Goal: Information Seeking & Learning: Learn about a topic

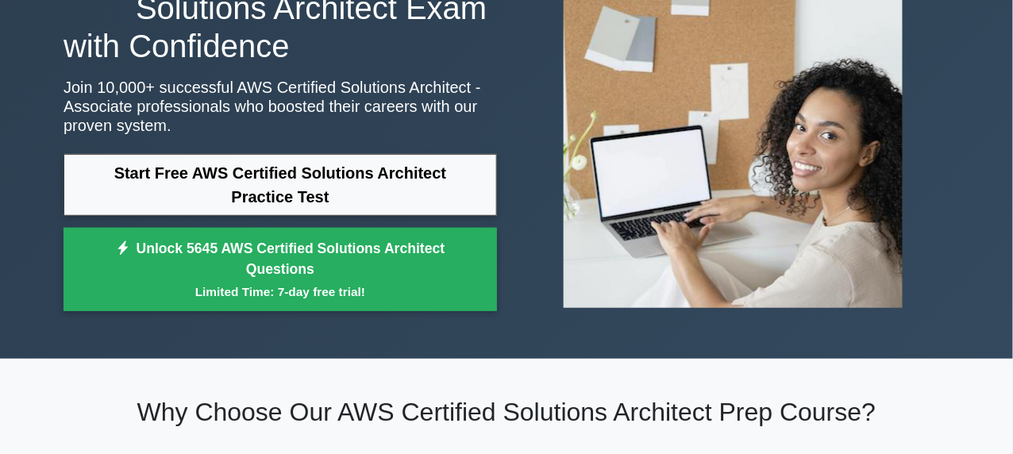
scroll to position [153, 0]
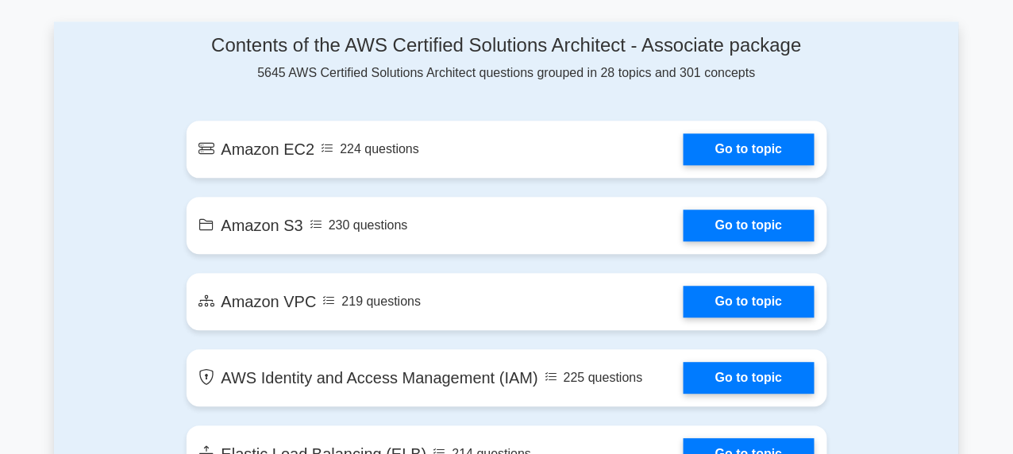
scroll to position [993, 0]
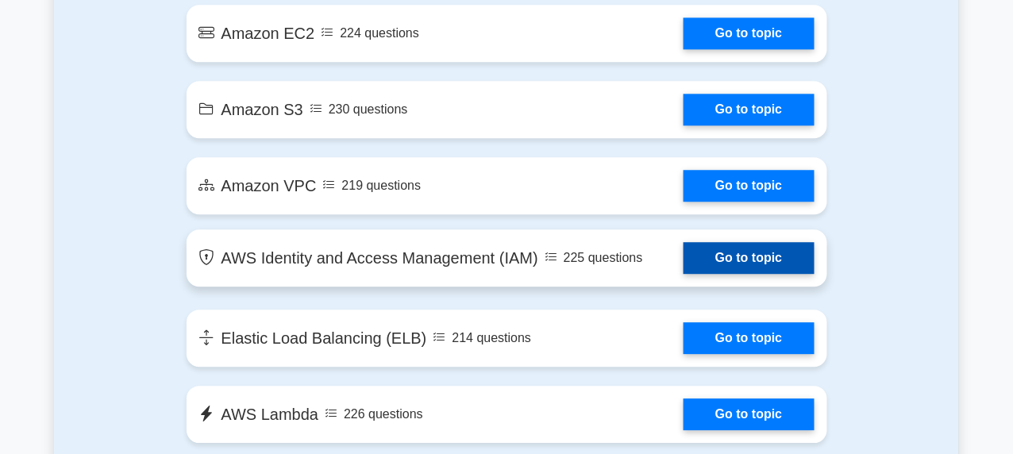
click at [767, 248] on link "Go to topic" at bounding box center [748, 258] width 130 height 32
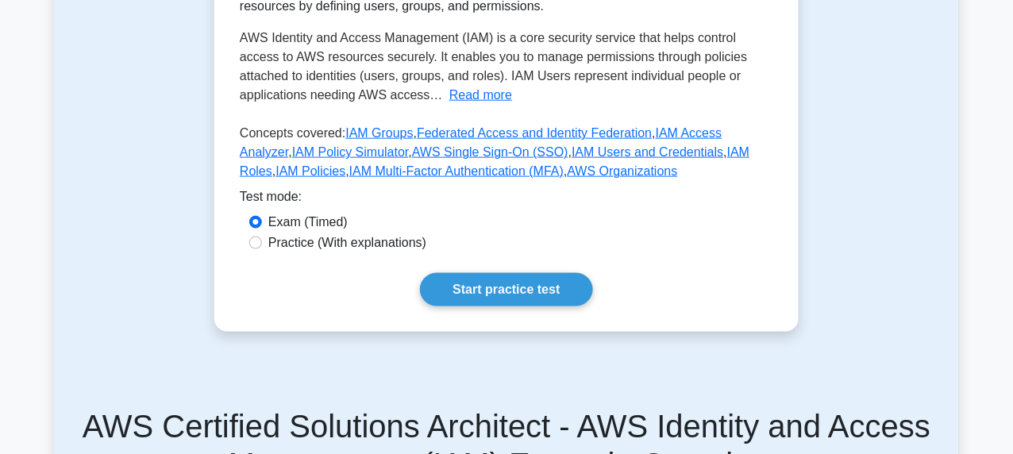
scroll to position [423, 0]
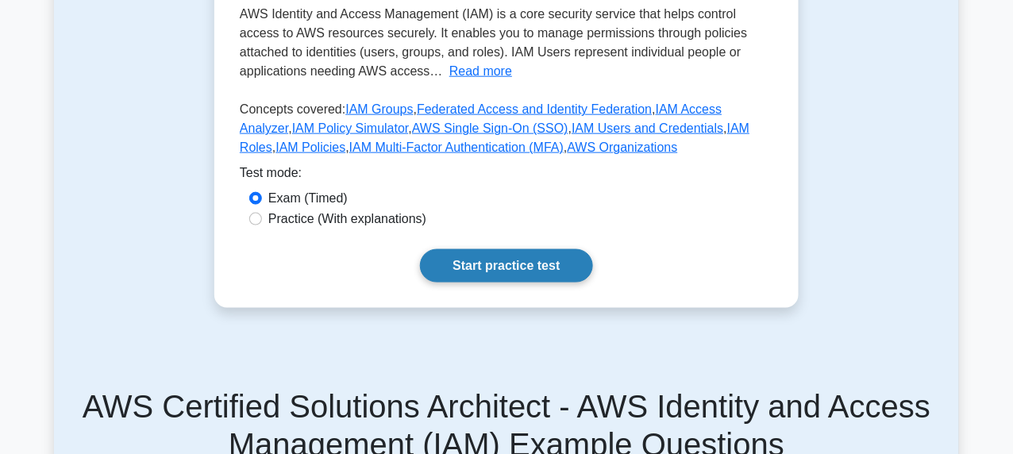
click at [495, 266] on link "Start practice test" at bounding box center [506, 265] width 172 height 33
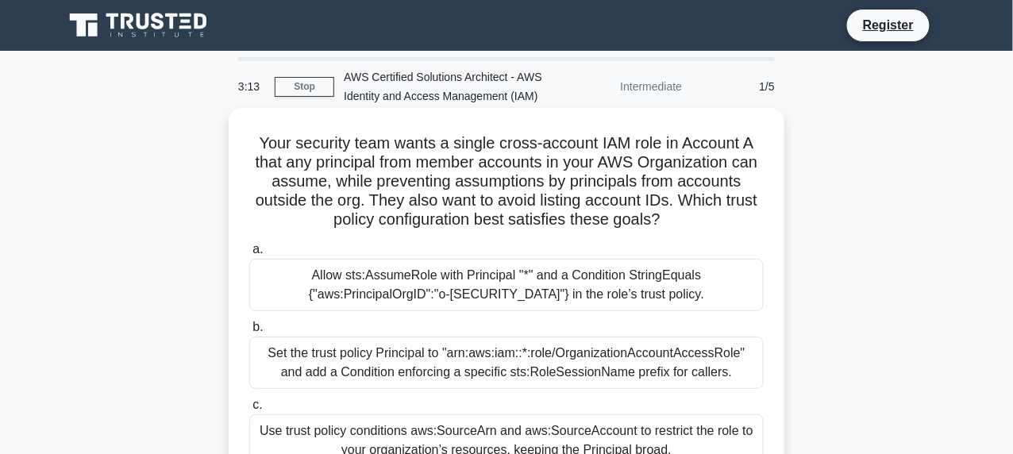
click at [344, 276] on div "Allow sts:AssumeRole with Principal "*" and a Condition StringEquals {"aws:Prin…" at bounding box center [506, 285] width 514 height 52
click at [249, 255] on input "a. Allow sts:AssumeRole with Principal "*" and a Condition StringEquals {"aws:P…" at bounding box center [249, 249] width 0 height 10
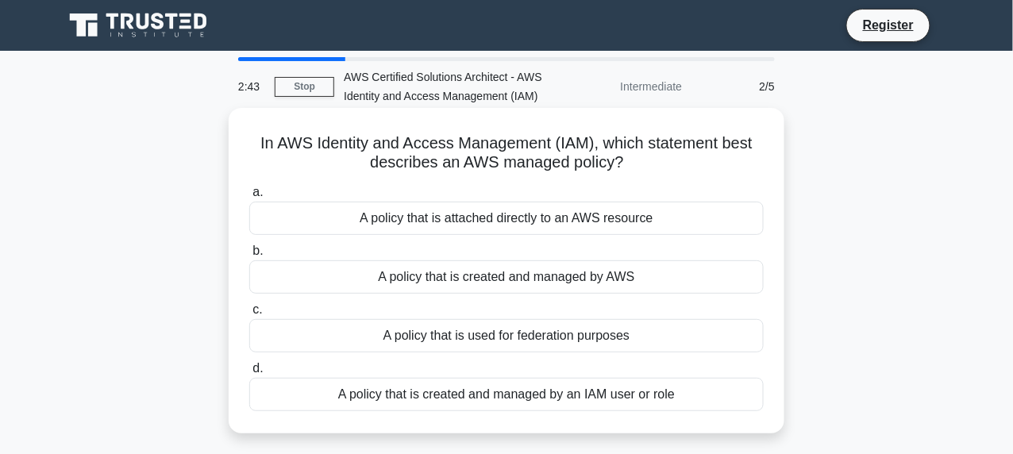
click at [523, 394] on div "A policy that is created and managed by an IAM user or role" at bounding box center [506, 394] width 514 height 33
click at [249, 374] on input "d. A policy that is created and managed by an IAM user or role" at bounding box center [249, 368] width 0 height 10
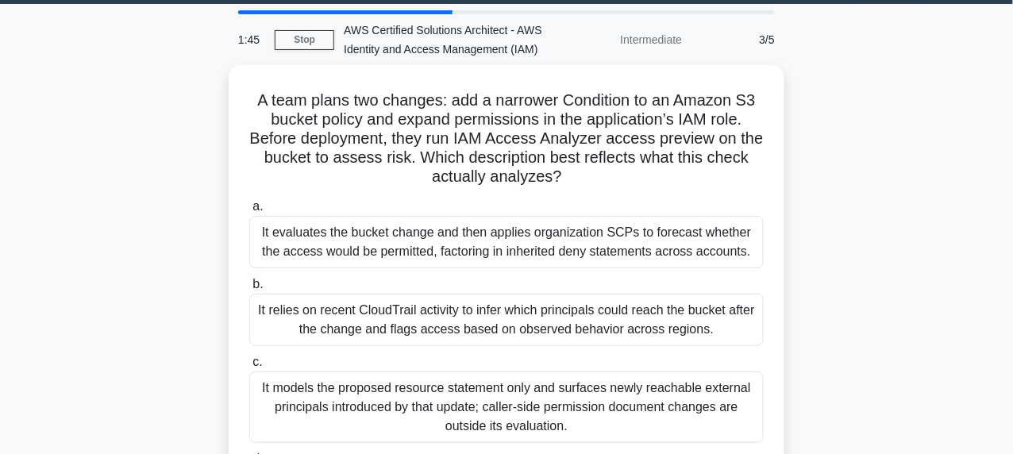
scroll to position [49, 0]
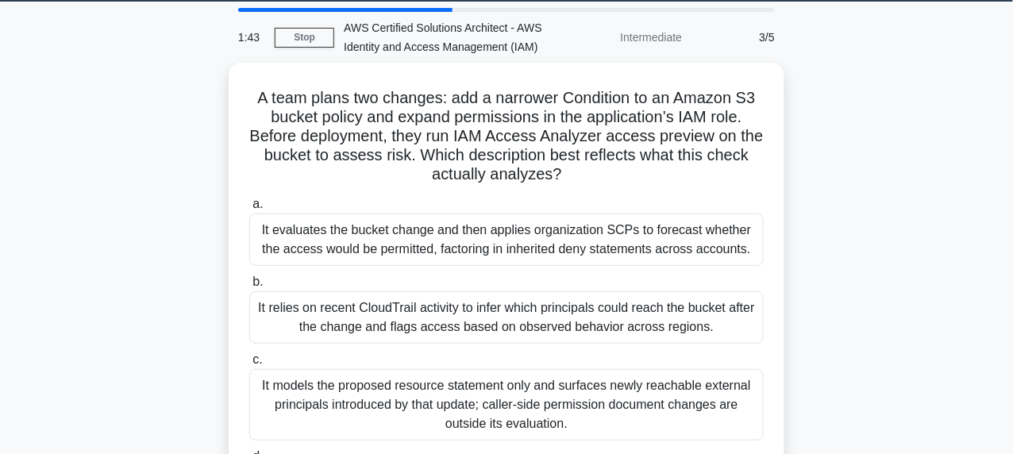
click at [1007, 229] on main "1:43 Stop AWS Certified Solutions Architect - AWS Identity and Access Managemen…" at bounding box center [506, 405] width 1013 height 806
click at [1007, 231] on main "1:43 Stop AWS Certified Solutions Architect - AWS Identity and Access Managemen…" at bounding box center [506, 405] width 1013 height 806
click at [1007, 231] on main "1:42 Stop AWS Certified Solutions Architect - AWS Identity and Access Managemen…" at bounding box center [506, 405] width 1013 height 806
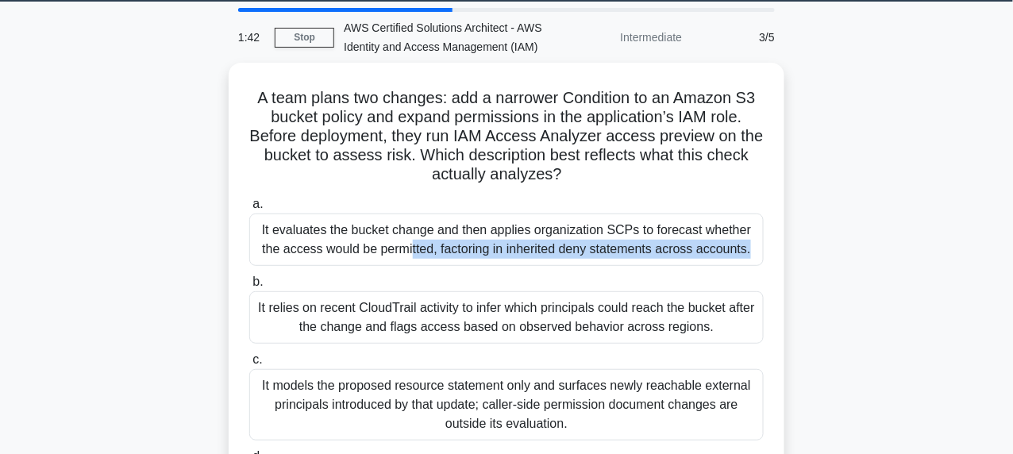
drag, startPoint x: 1007, startPoint y: 231, endPoint x: 997, endPoint y: 239, distance: 12.4
click at [997, 239] on main "1:42 Stop AWS Certified Solutions Architect - AWS Identity and Access Managemen…" at bounding box center [506, 405] width 1013 height 806
click at [995, 240] on main "1:42 Stop AWS Certified Solutions Architect - AWS Identity and Access Managemen…" at bounding box center [506, 405] width 1013 height 806
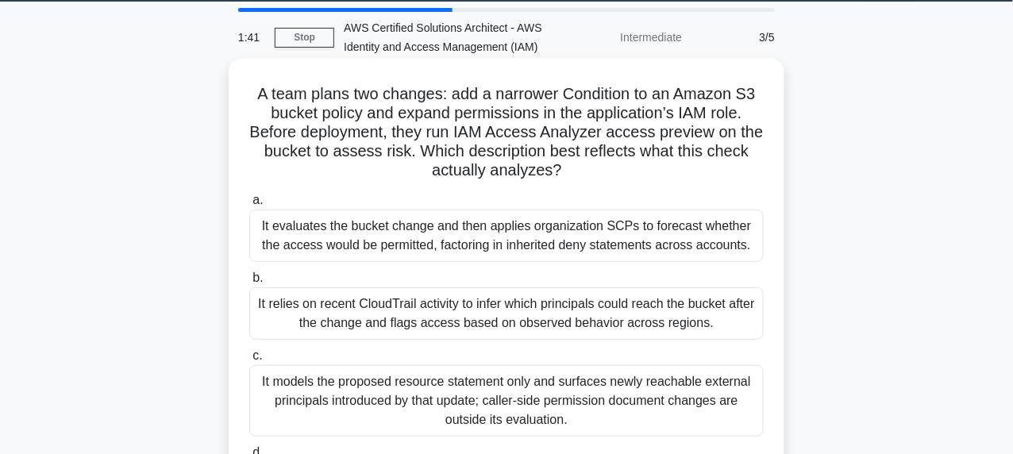
click at [519, 312] on div "It relies on recent CloudTrail activity to infer which principals could reach t…" at bounding box center [506, 313] width 514 height 52
click at [249, 283] on input "b. It relies on recent CloudTrail activity to infer which principals could reac…" at bounding box center [249, 278] width 0 height 10
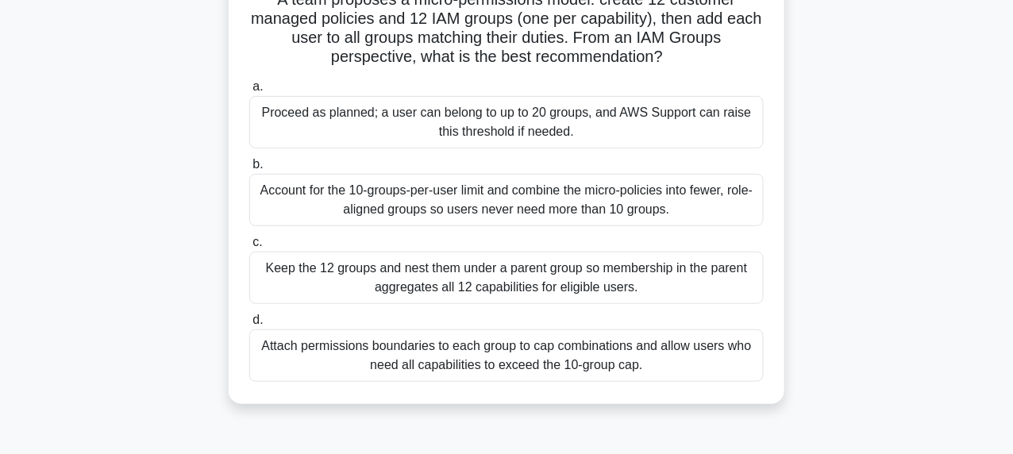
scroll to position [194, 0]
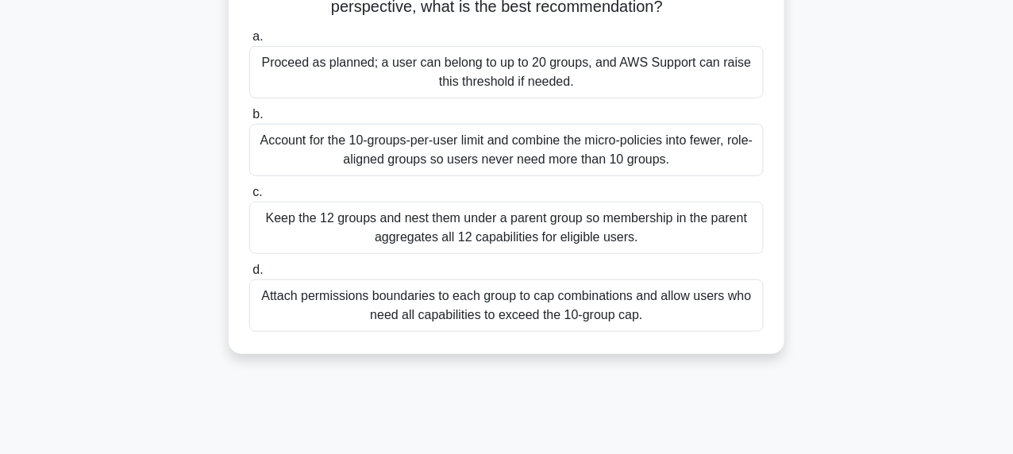
click at [371, 302] on div "Attach permissions boundaries to each group to cap combinations and allow users…" at bounding box center [506, 305] width 514 height 52
click at [249, 275] on input "d. Attach permissions boundaries to each group to cap combinations and allow us…" at bounding box center [249, 270] width 0 height 10
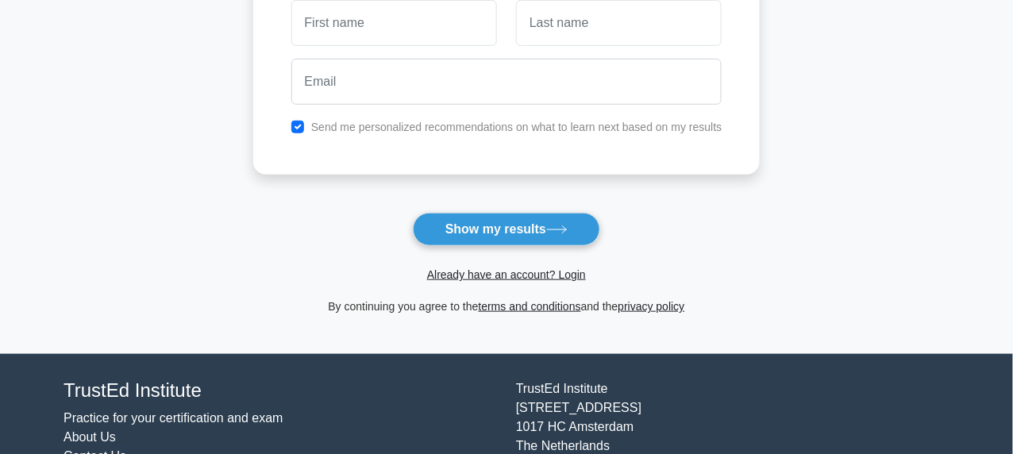
scroll to position [309, 0]
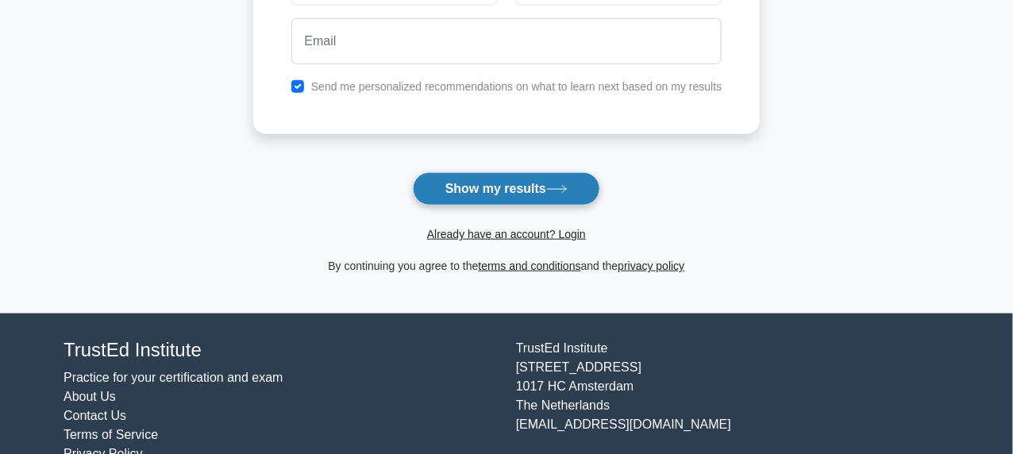
click at [462, 188] on button "Show my results" at bounding box center [506, 188] width 187 height 33
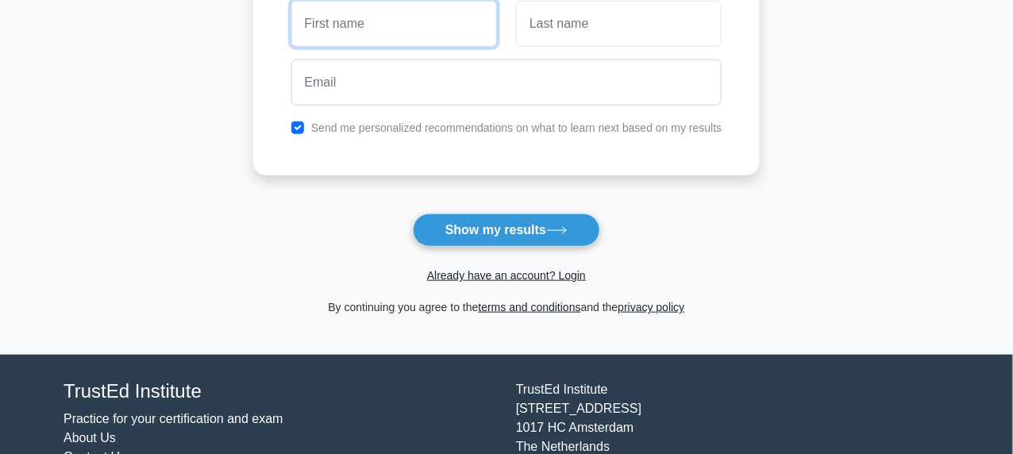
scroll to position [0, 0]
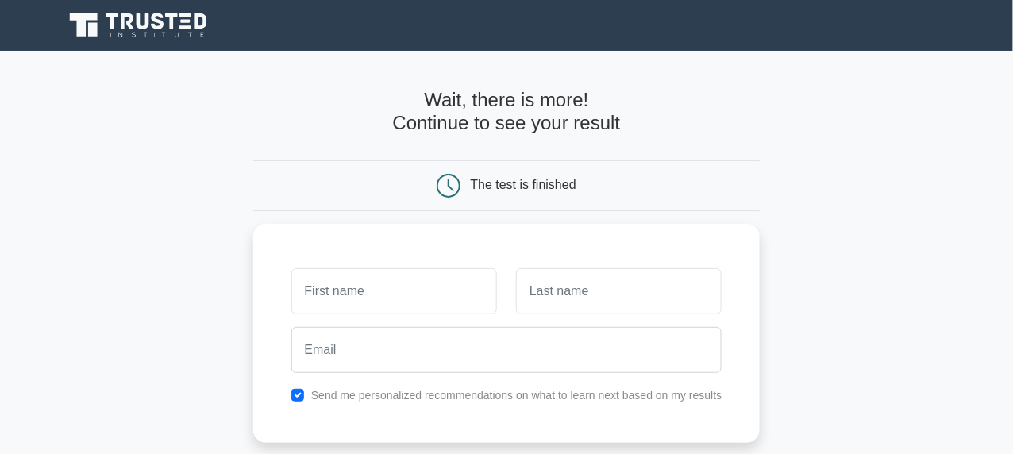
click at [885, 268] on main "Wait, there is more! Continue to see your result The test is finished and the" at bounding box center [506, 336] width 1013 height 571
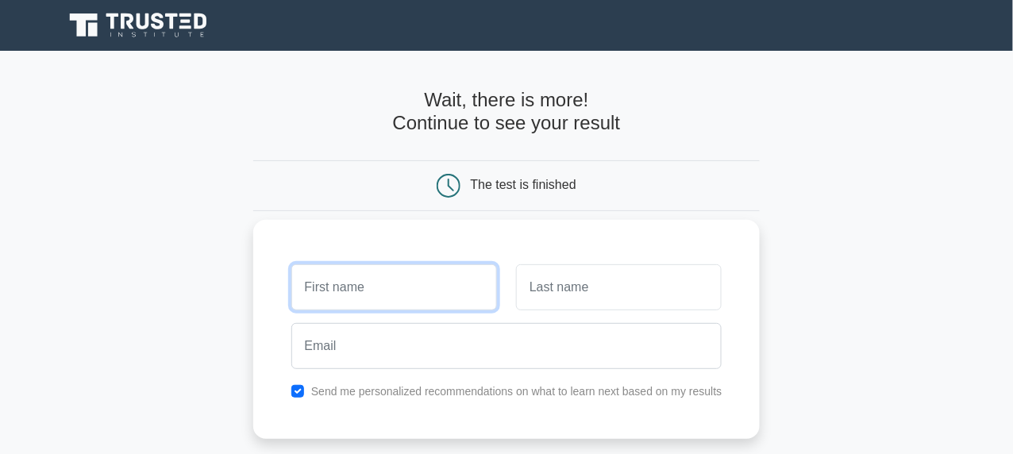
click at [329, 282] on input "text" at bounding box center [394, 287] width 206 height 46
type input "Devansh"
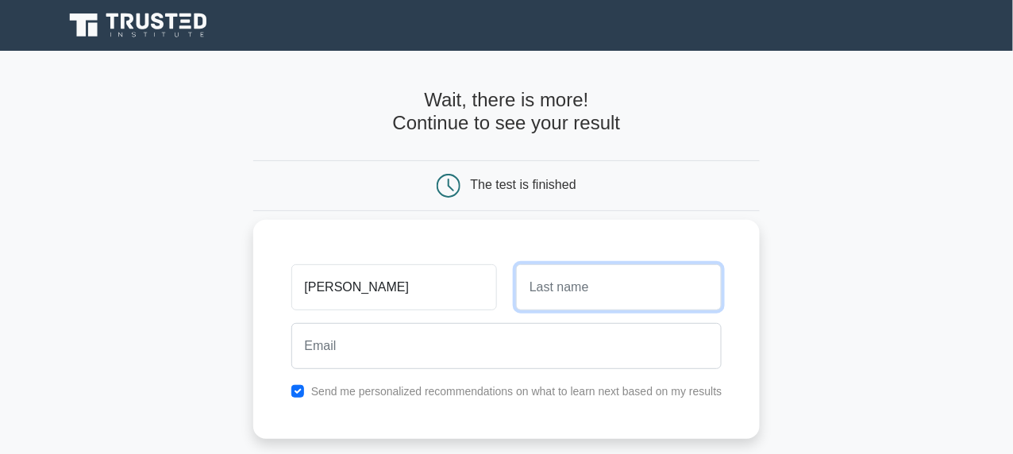
click at [558, 291] on input "text" at bounding box center [619, 287] width 206 height 46
type input "Kumar"
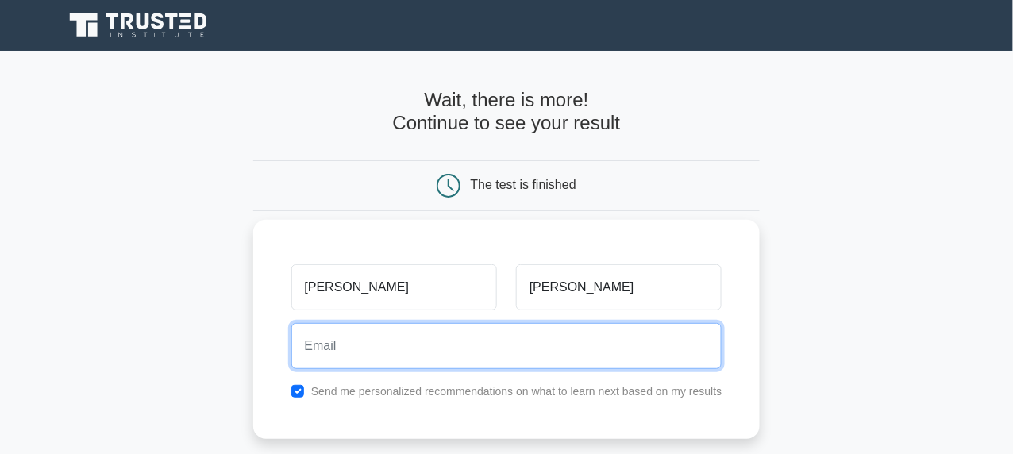
click at [368, 343] on input "email" at bounding box center [506, 346] width 431 height 46
type input "devendra.saha@gmail.com"
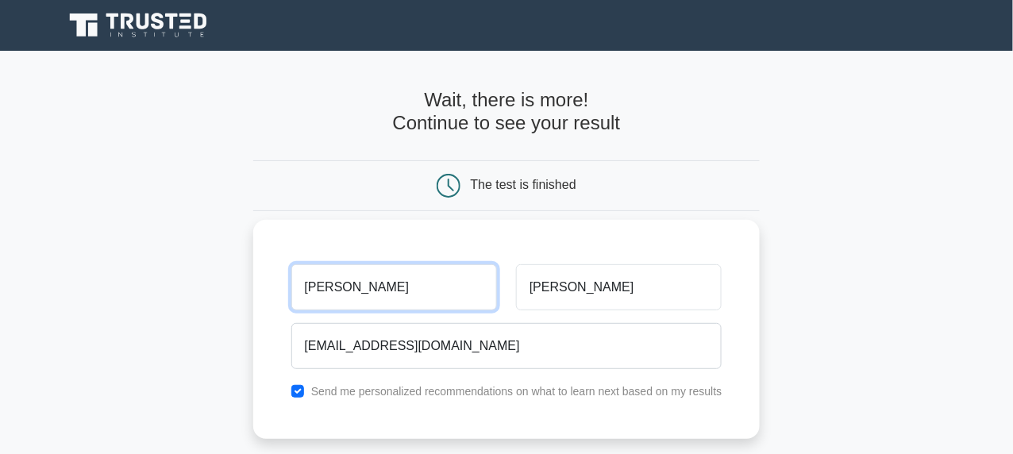
drag, startPoint x: 327, startPoint y: 286, endPoint x: 458, endPoint y: 291, distance: 131.0
click at [458, 291] on input "Devansh" at bounding box center [394, 287] width 206 height 46
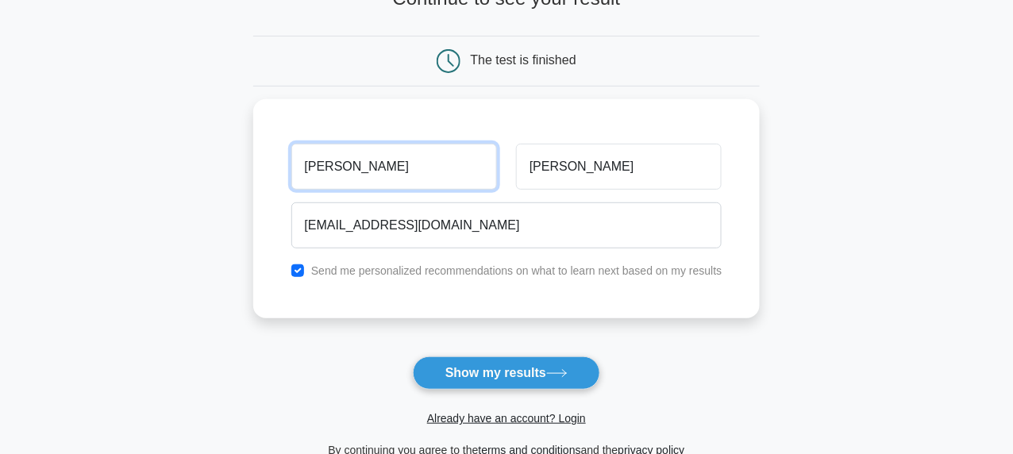
scroll to position [131, 0]
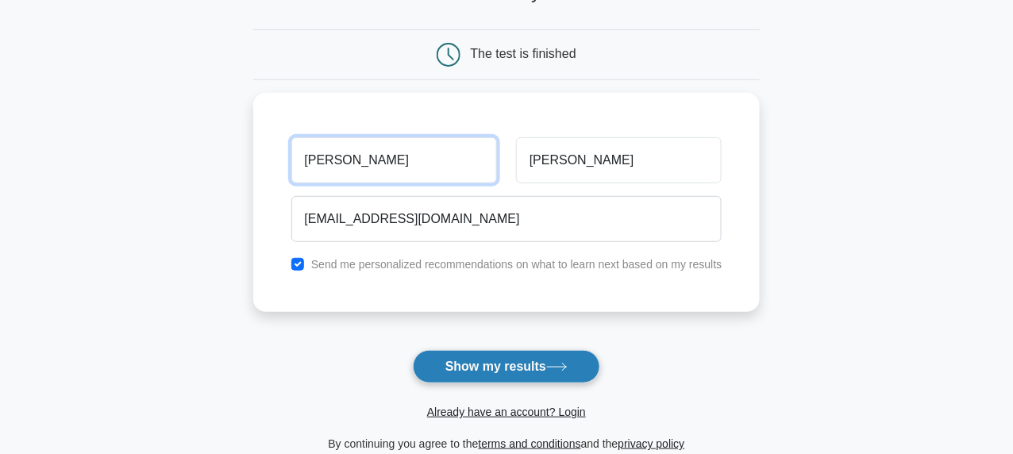
type input "[PERSON_NAME]"
click at [457, 362] on button "Show my results" at bounding box center [506, 366] width 187 height 33
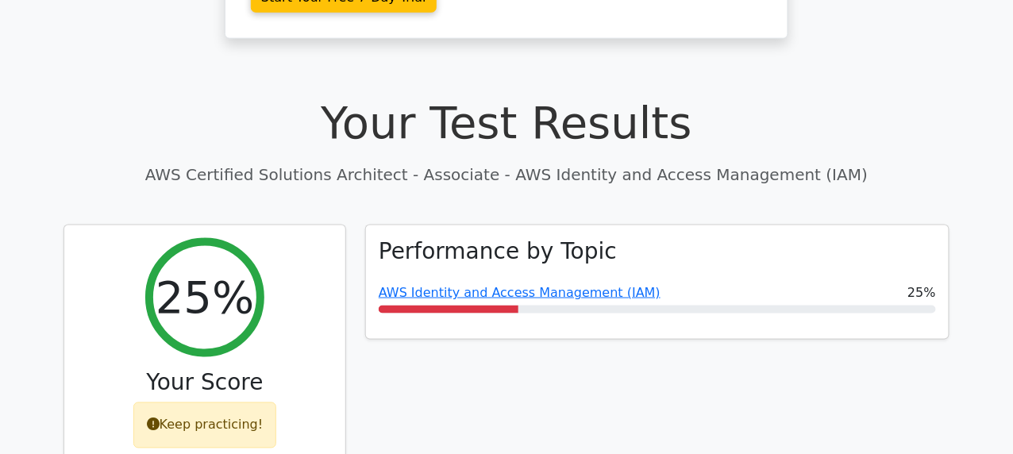
scroll to position [477, 0]
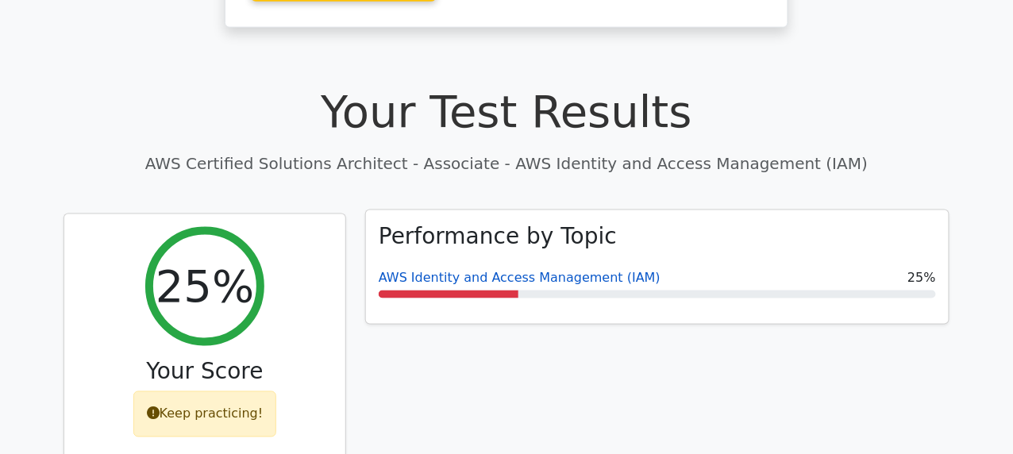
click at [540, 270] on link "AWS Identity and Access Management (IAM)" at bounding box center [520, 277] width 282 height 15
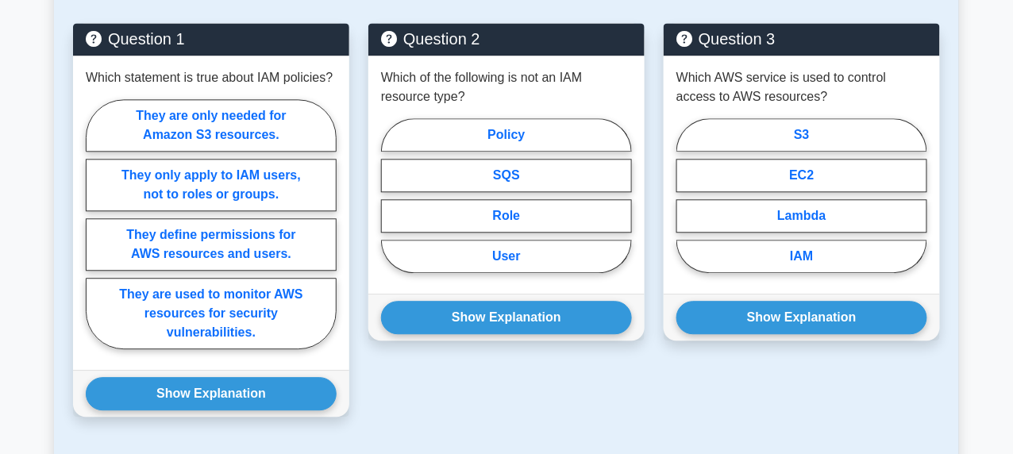
scroll to position [933, 0]
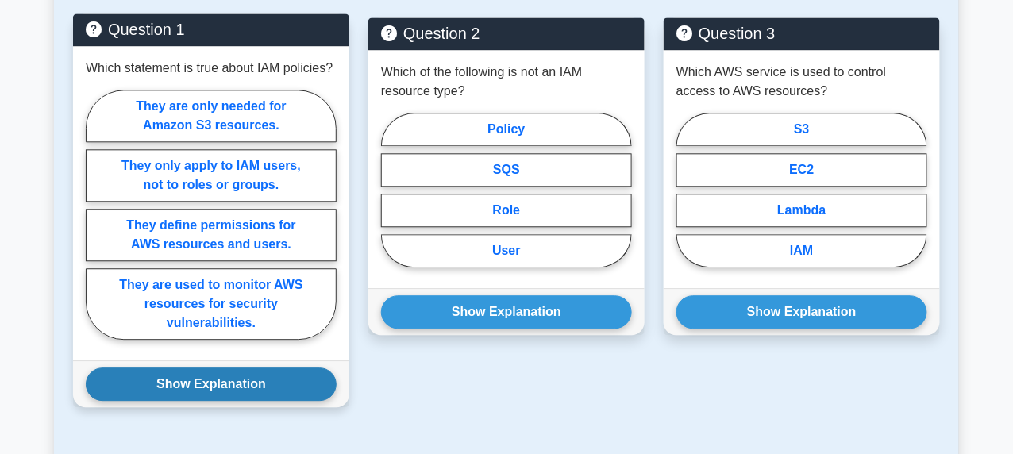
click at [176, 381] on button "Show Explanation" at bounding box center [211, 383] width 251 height 33
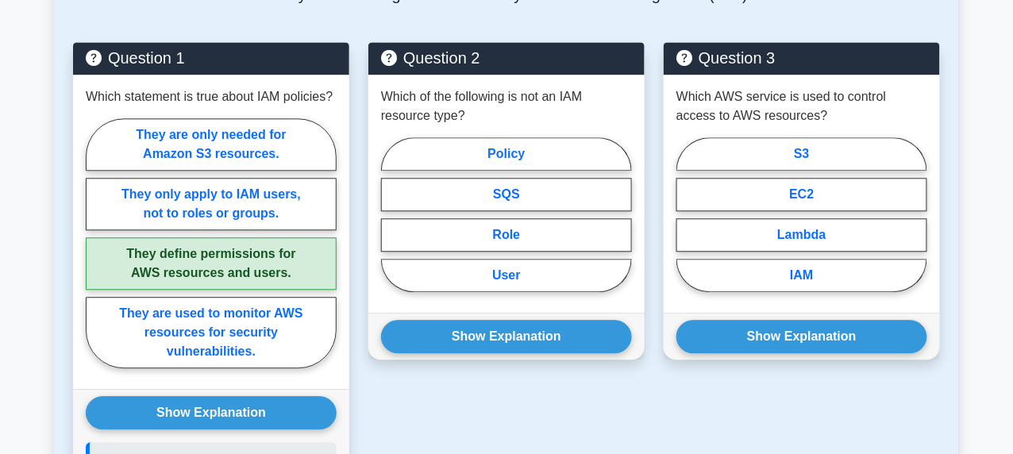
scroll to position [903, 0]
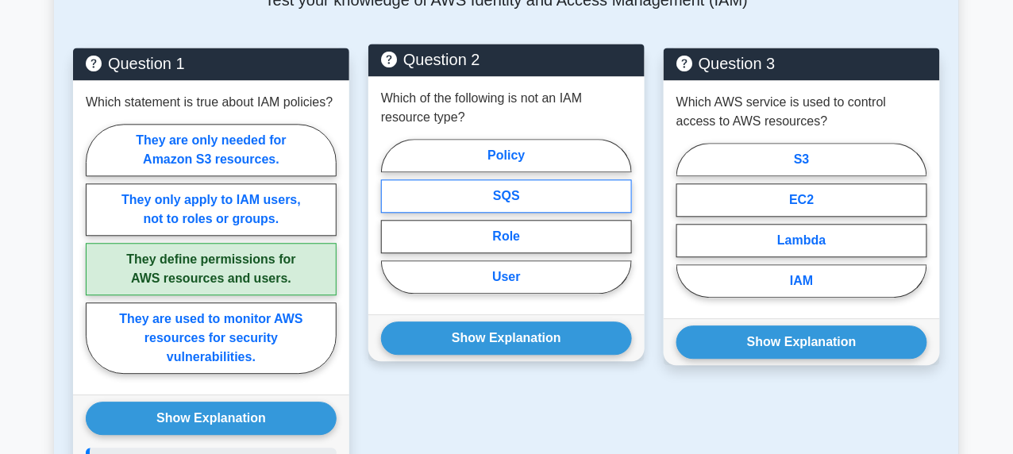
click at [471, 185] on label "SQS" at bounding box center [506, 195] width 251 height 33
click at [391, 216] on input "SQS" at bounding box center [386, 221] width 10 height 10
radio input "true"
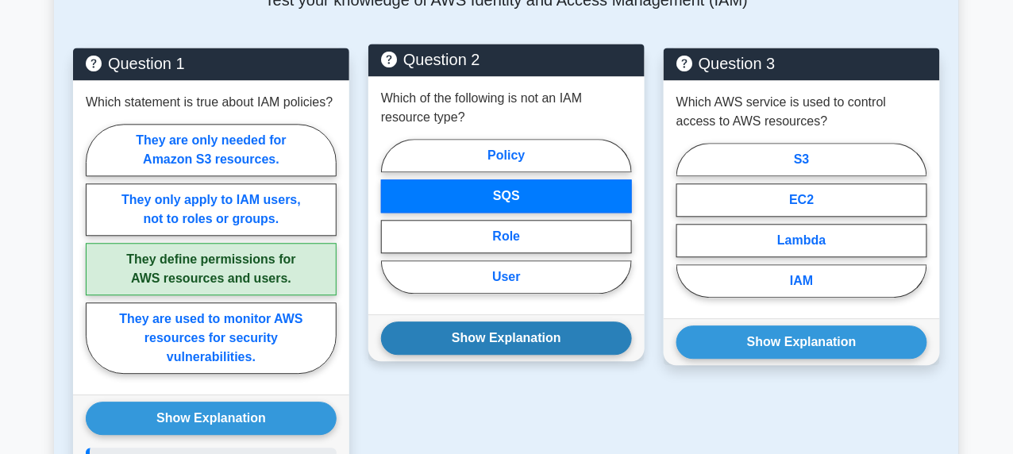
click at [505, 341] on button "Show Explanation" at bounding box center [506, 337] width 251 height 33
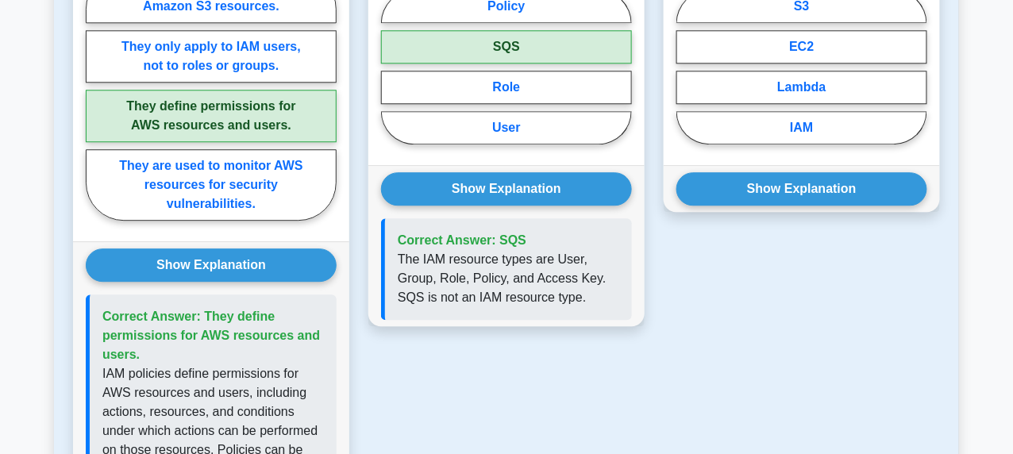
scroll to position [818, 0]
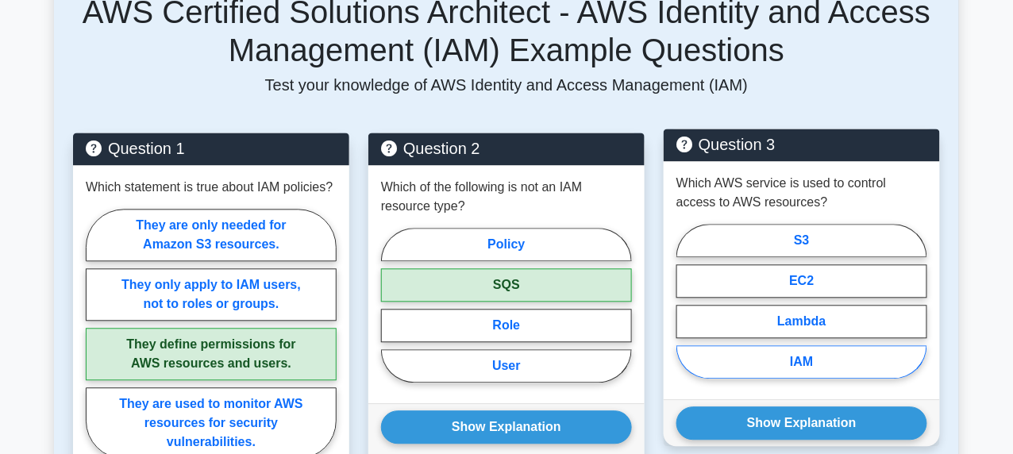
click at [750, 348] on label "IAM" at bounding box center [801, 361] width 251 height 33
click at [686, 311] on input "IAM" at bounding box center [681, 306] width 10 height 10
radio input "true"
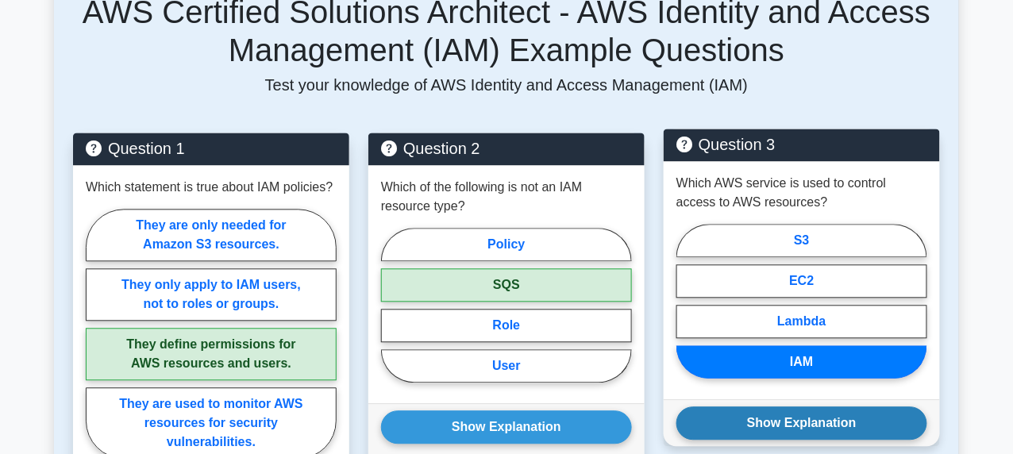
click at [769, 416] on button "Show Explanation" at bounding box center [801, 422] width 251 height 33
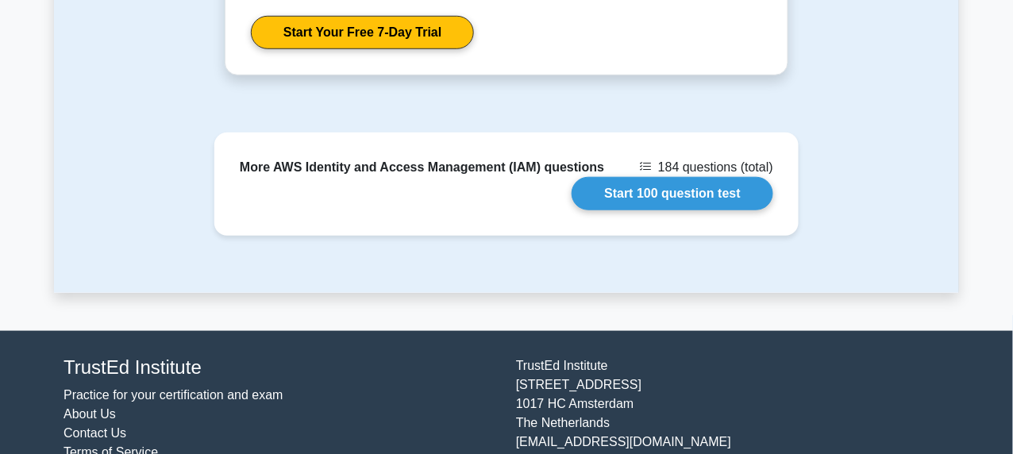
scroll to position [1909, 0]
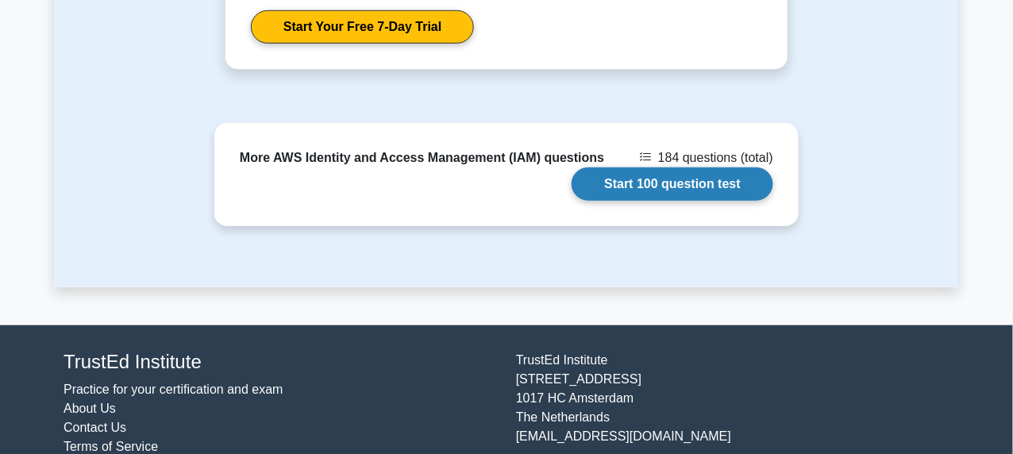
click at [631, 171] on link "Start 100 question test" at bounding box center [672, 183] width 202 height 33
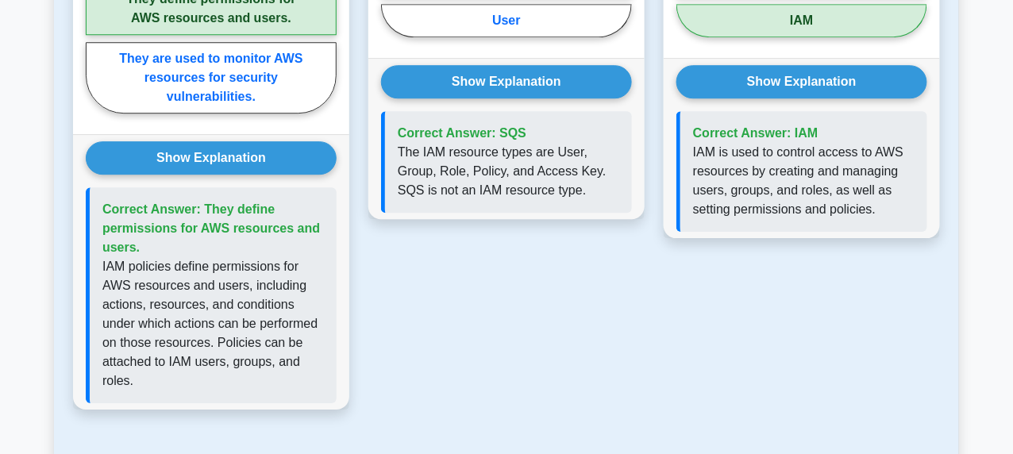
scroll to position [0, 0]
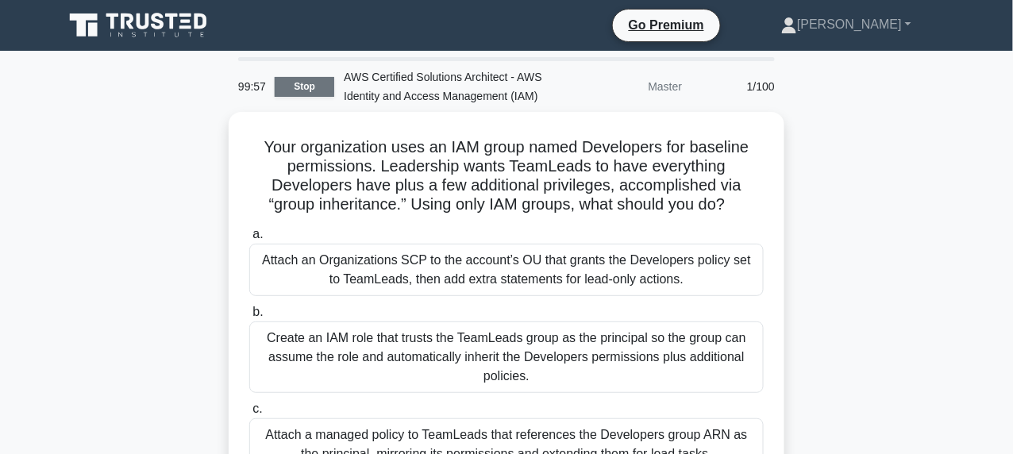
click at [301, 83] on link "Stop" at bounding box center [305, 87] width 60 height 20
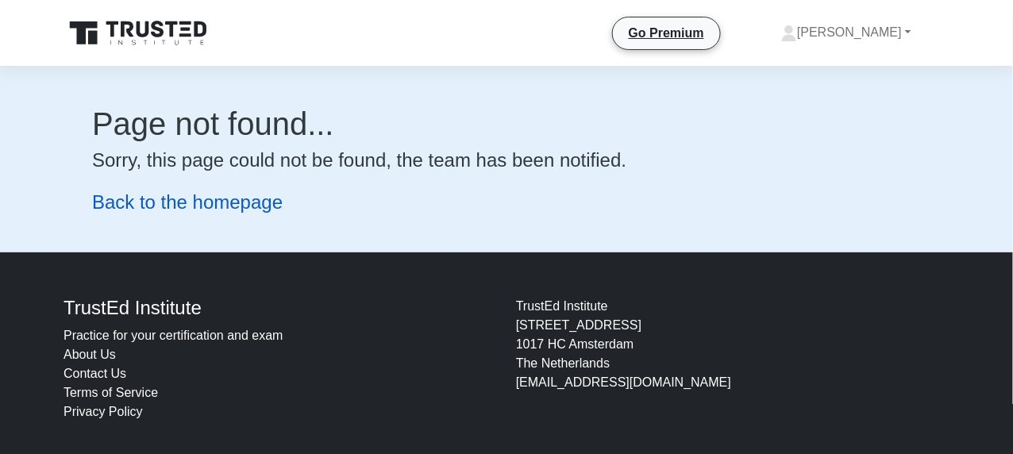
click at [205, 204] on link "Back to the homepage" at bounding box center [187, 201] width 190 height 21
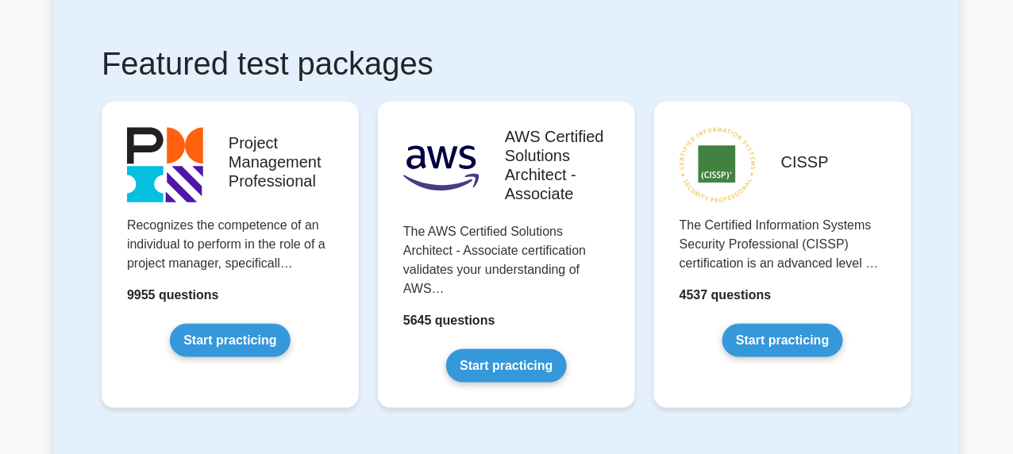
scroll to position [206, 0]
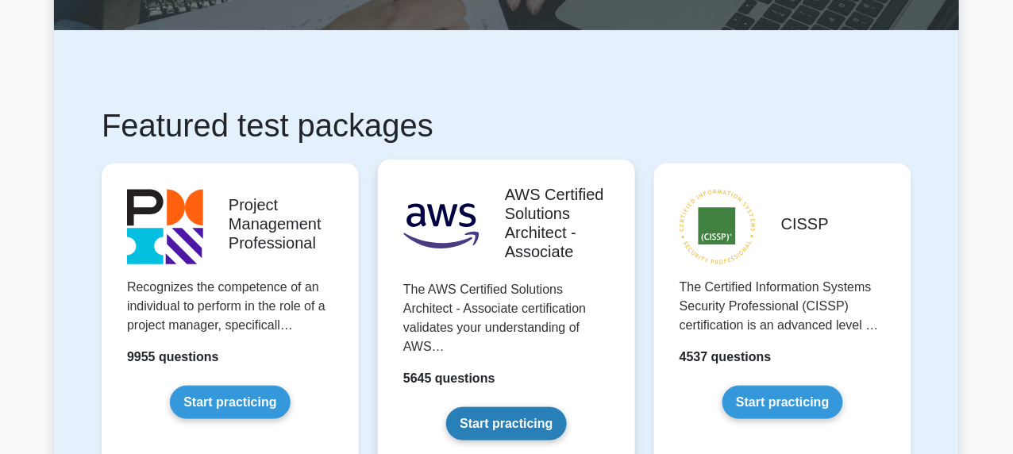
click at [490, 429] on link "Start practicing" at bounding box center [506, 423] width 120 height 33
